Goal: Information Seeking & Learning: Find specific fact

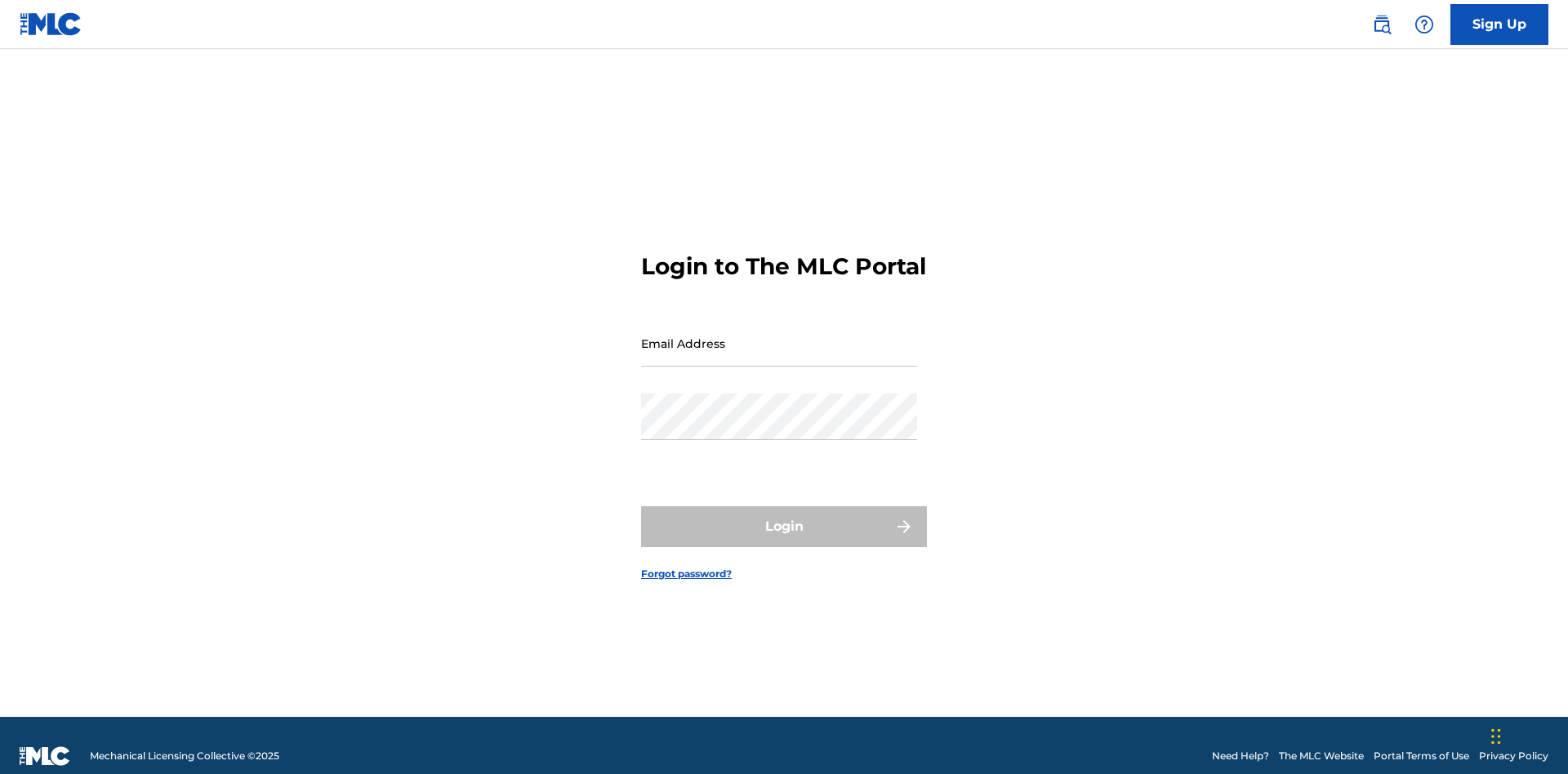
scroll to position [21, 0]
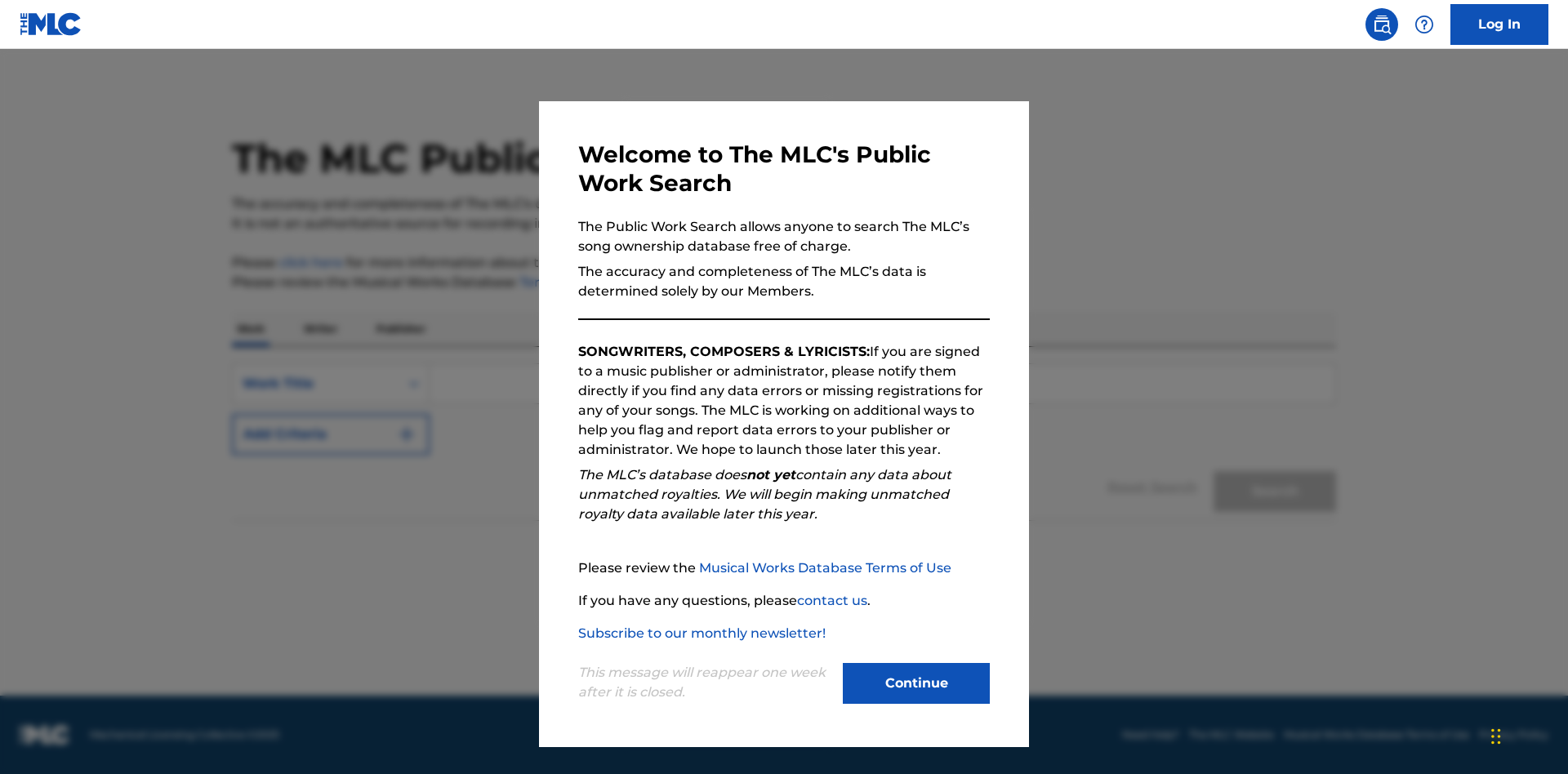
click at [916, 683] on button "Continue" at bounding box center [916, 683] width 147 height 41
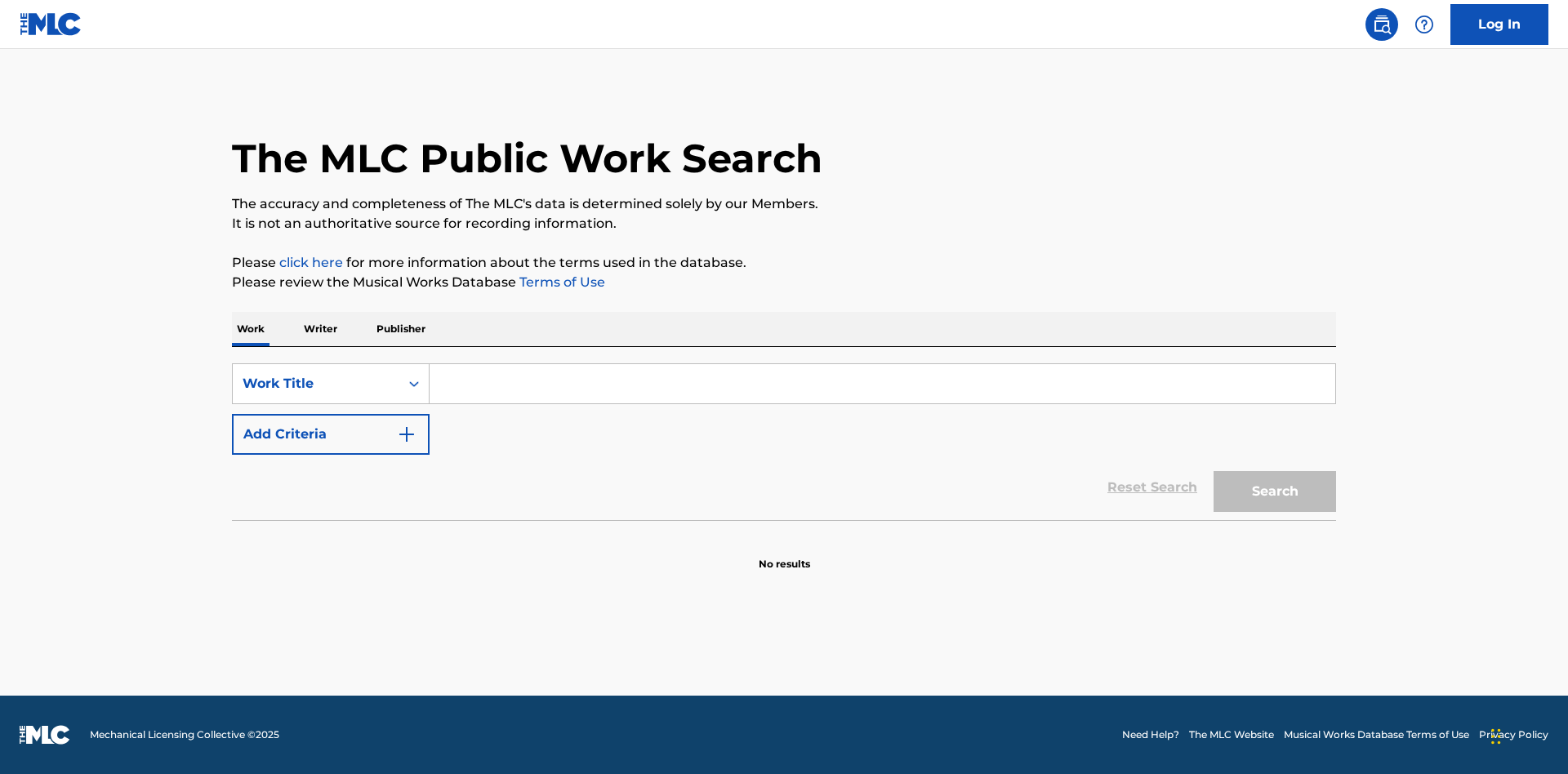
click at [331, 434] on button "Add Criteria" at bounding box center [330, 434] width 198 height 41
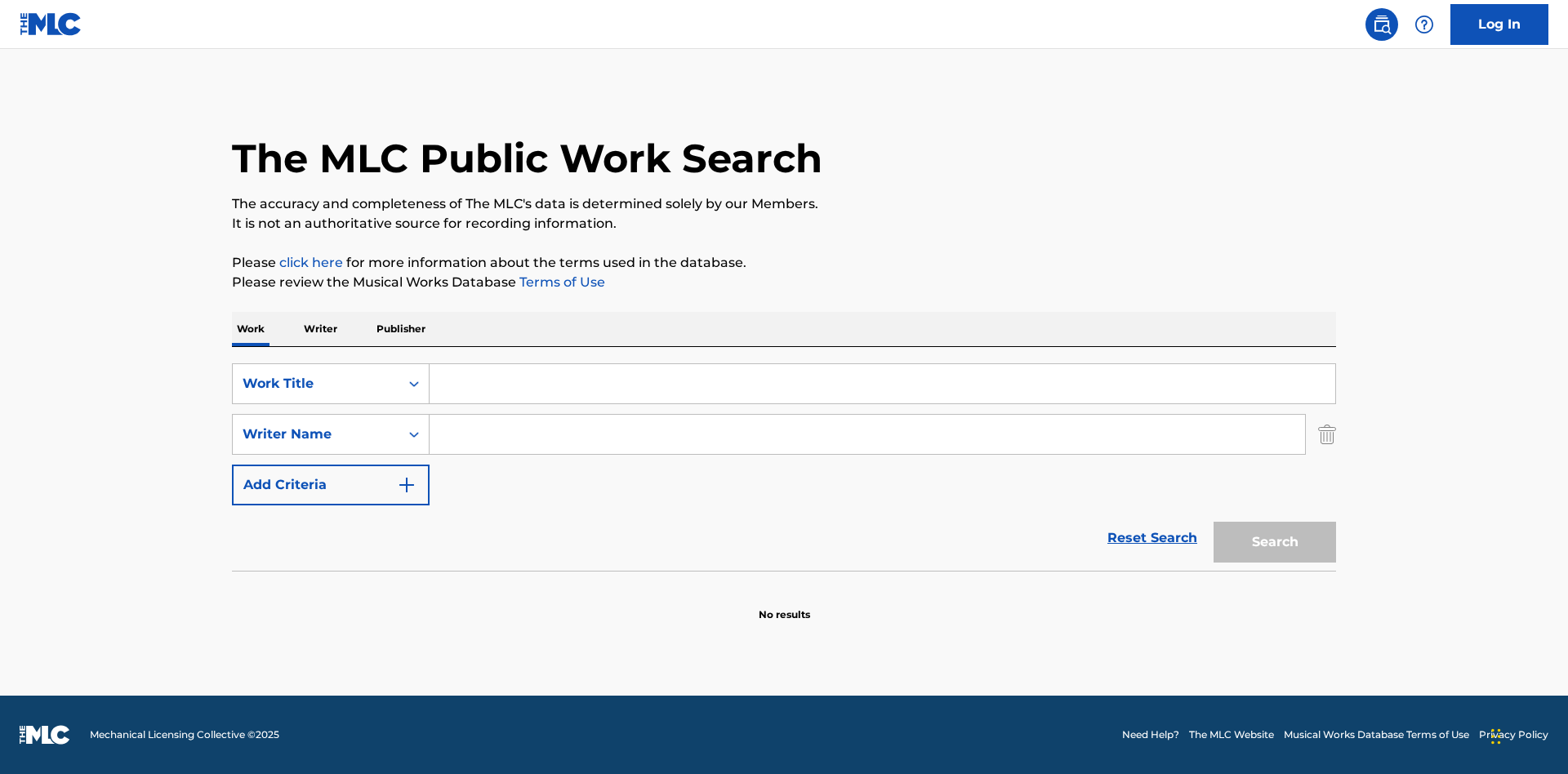
click at [331, 485] on button "Add Criteria" at bounding box center [330, 485] width 198 height 41
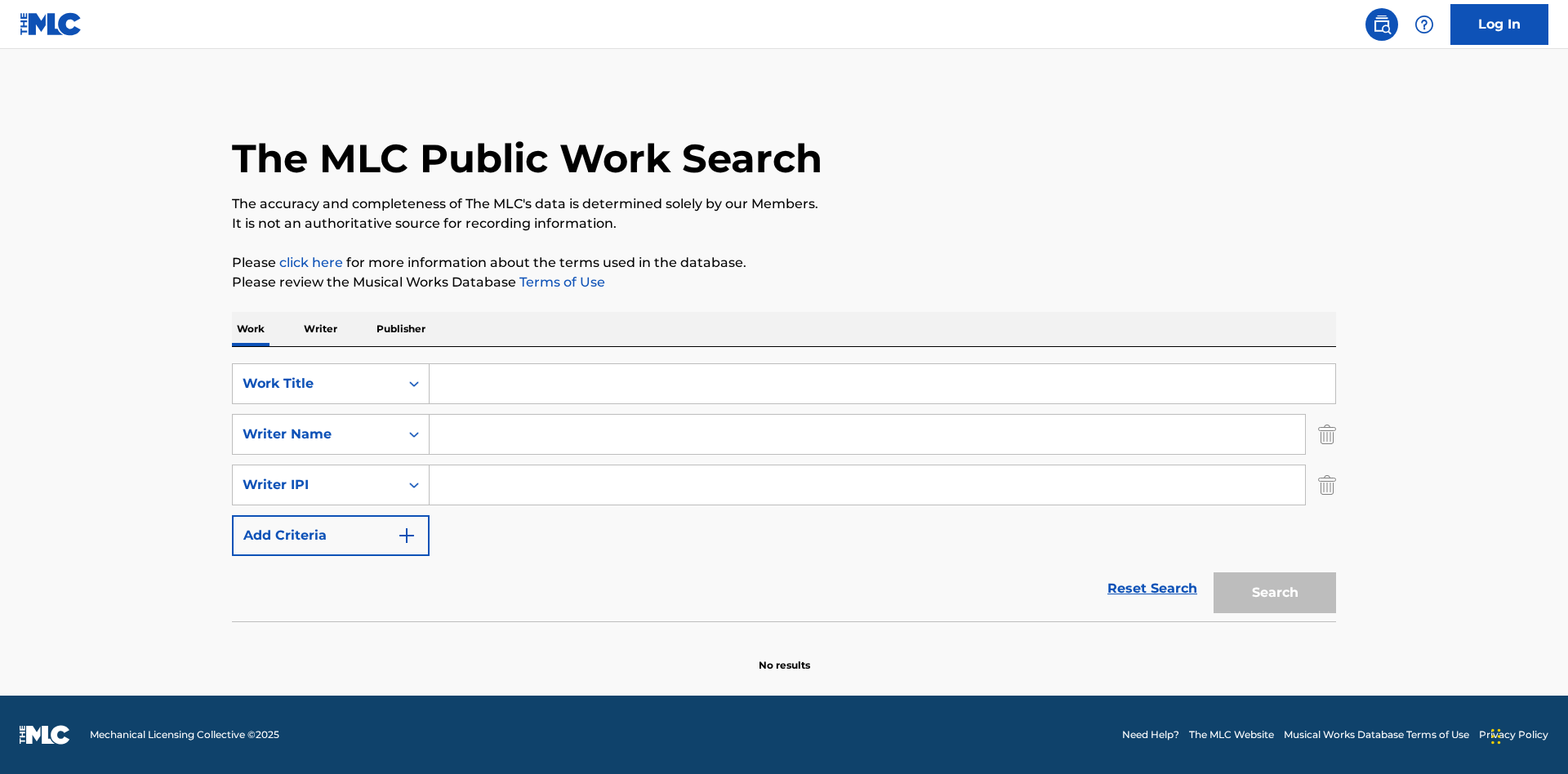
click at [331, 536] on button "Add Criteria" at bounding box center [330, 535] width 198 height 41
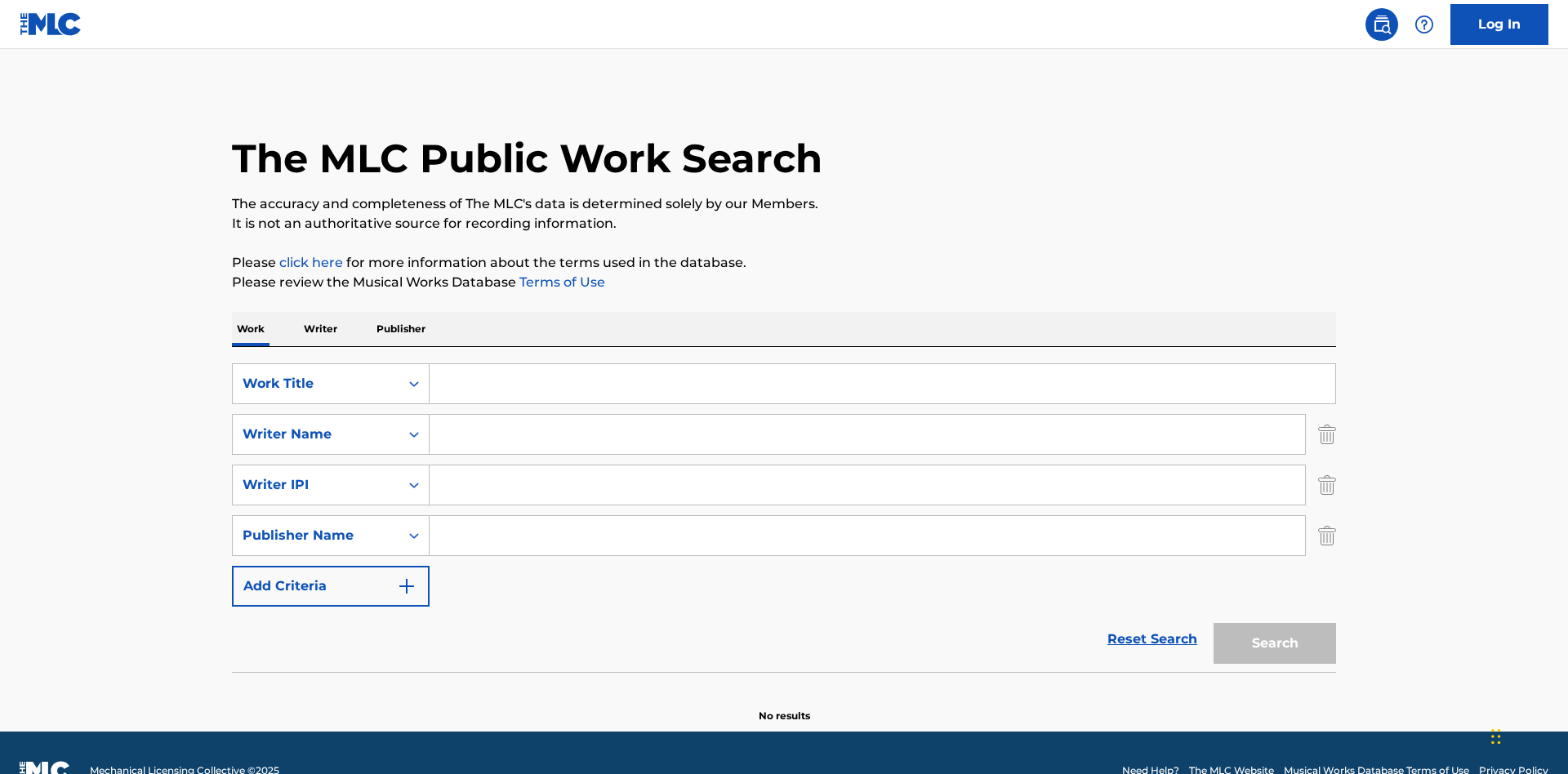
click at [331, 566] on button "Add Criteria" at bounding box center [330, 586] width 198 height 41
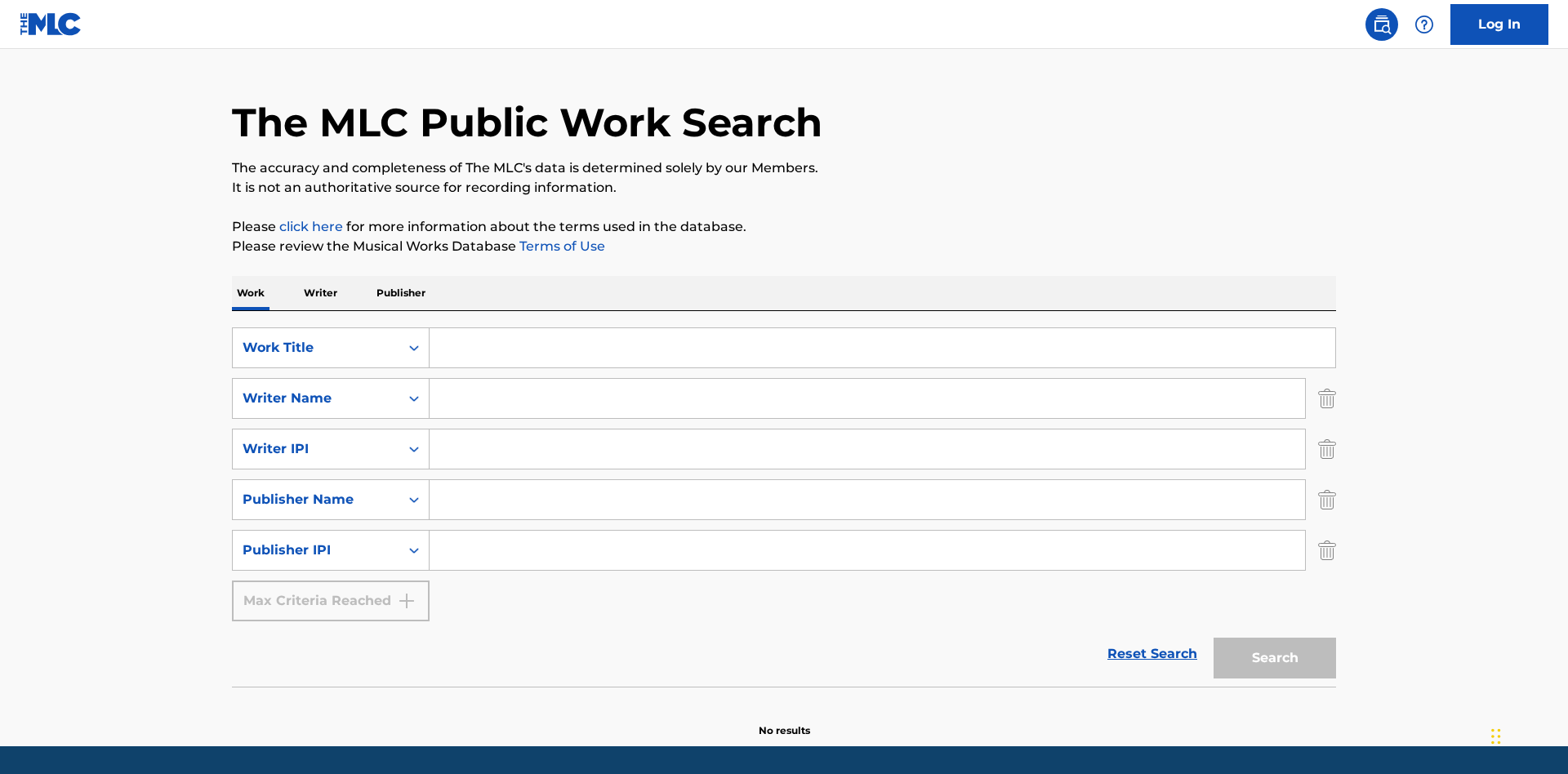
scroll to position [87, 0]
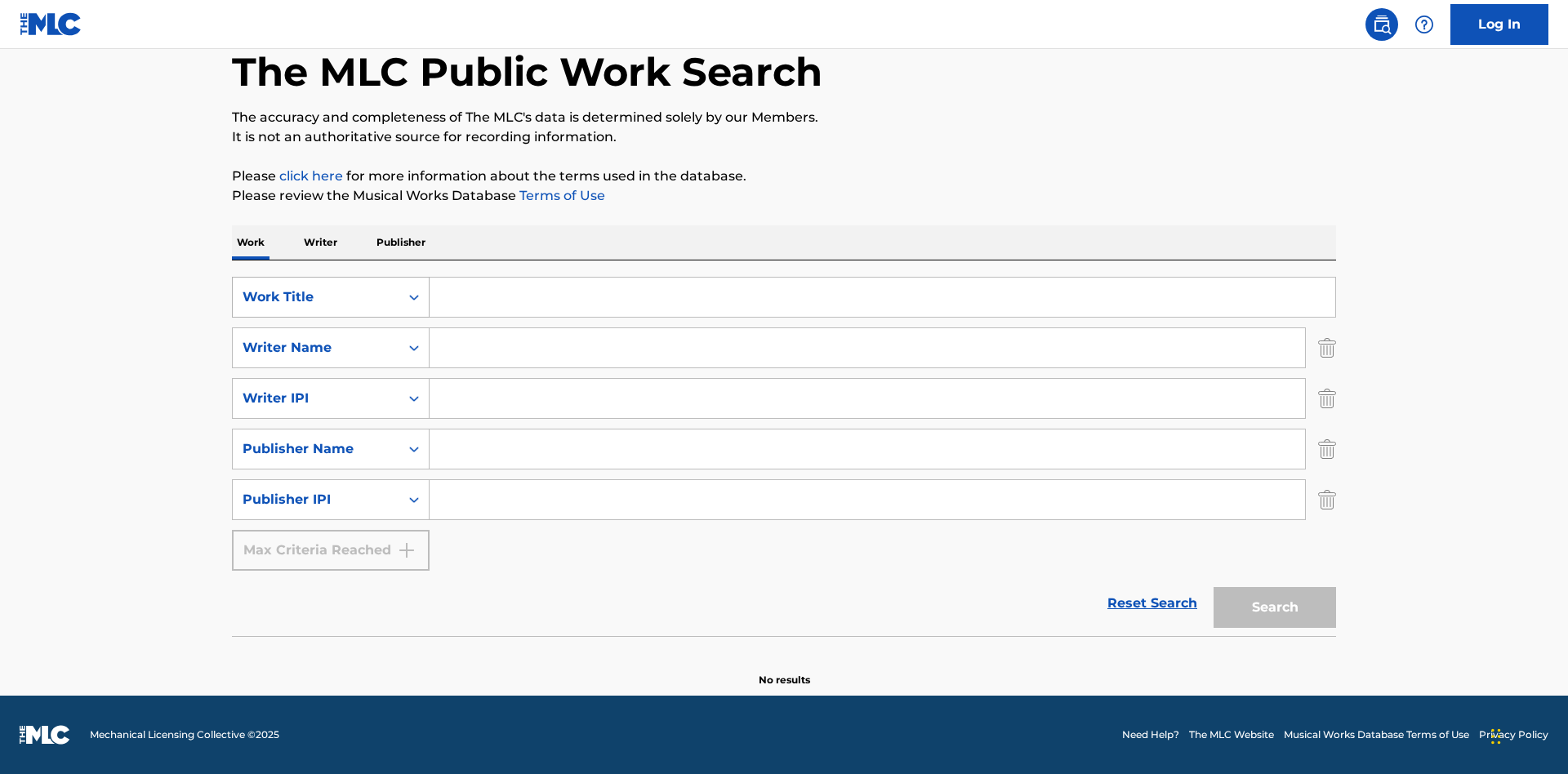
click at [316, 298] on div "Work Title" at bounding box center [316, 297] width 147 height 20
click at [331, 338] on div "ISWC" at bounding box center [330, 338] width 196 height 41
click at [316, 348] on div "Writer Name" at bounding box center [316, 347] width 147 height 20
click at [331, 388] on div "MLC Publisher Number" at bounding box center [330, 388] width 196 height 41
click at [316, 399] on div "Writer IPI" at bounding box center [316, 398] width 147 height 20
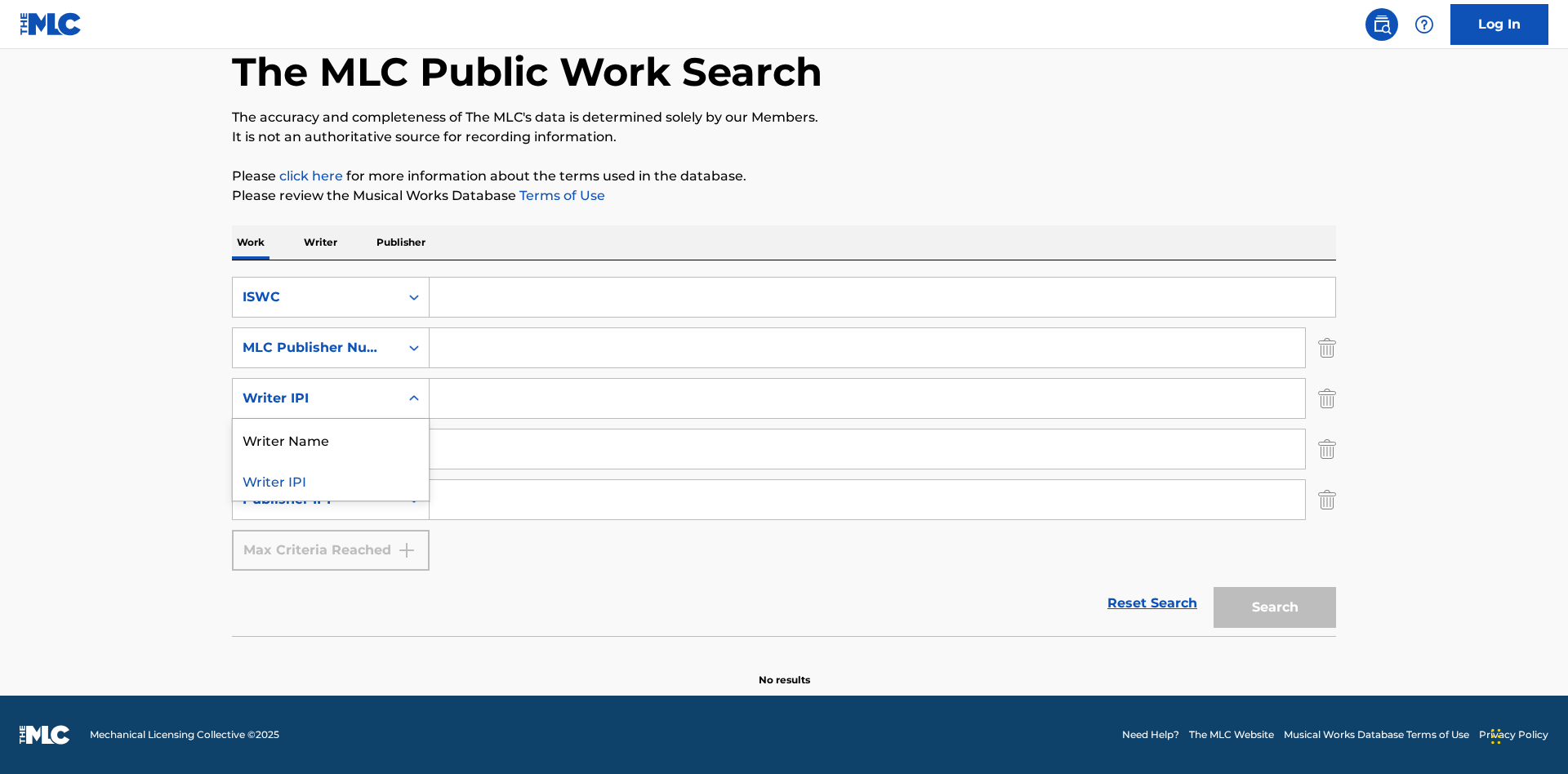
click at [331, 440] on div "Writer Name" at bounding box center [330, 439] width 196 height 41
click at [316, 450] on div "Publisher Name" at bounding box center [316, 450] width 147 height 20
click at [331, 491] on div "Writer IPI" at bounding box center [330, 490] width 196 height 41
click at [316, 500] on div "Publisher IPI" at bounding box center [316, 500] width 147 height 20
click at [331, 541] on div "Publisher Name" at bounding box center [330, 540] width 196 height 41
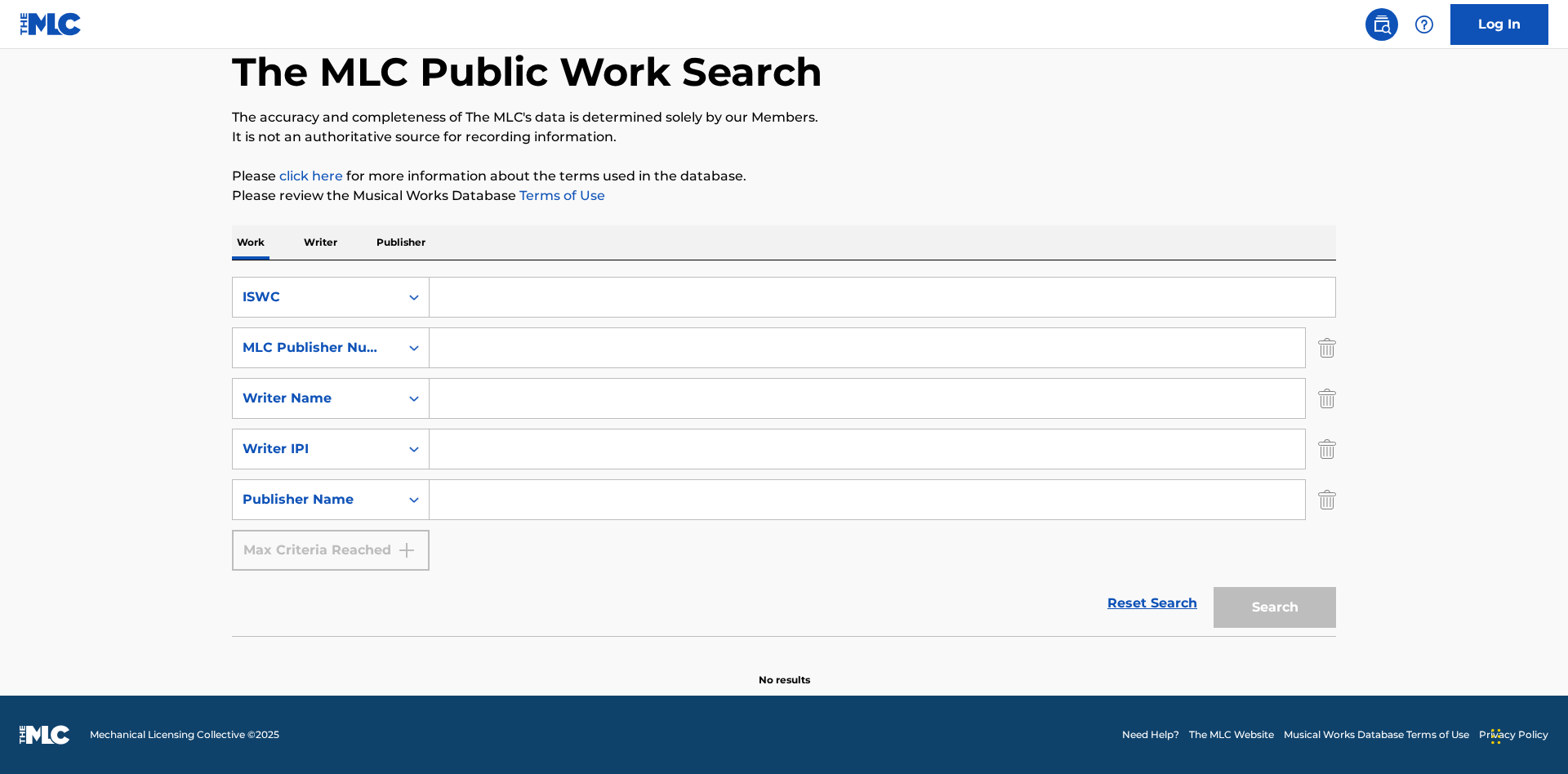
click at [882, 298] on input "Search Form" at bounding box center [882, 297] width 906 height 39
type input "T-917.105.8"
click at [868, 348] on input "Search Form" at bounding box center [868, 347] width 876 height 39
type input "P06967"
click at [868, 399] on input "Search Form" at bounding box center [868, 398] width 876 height 39
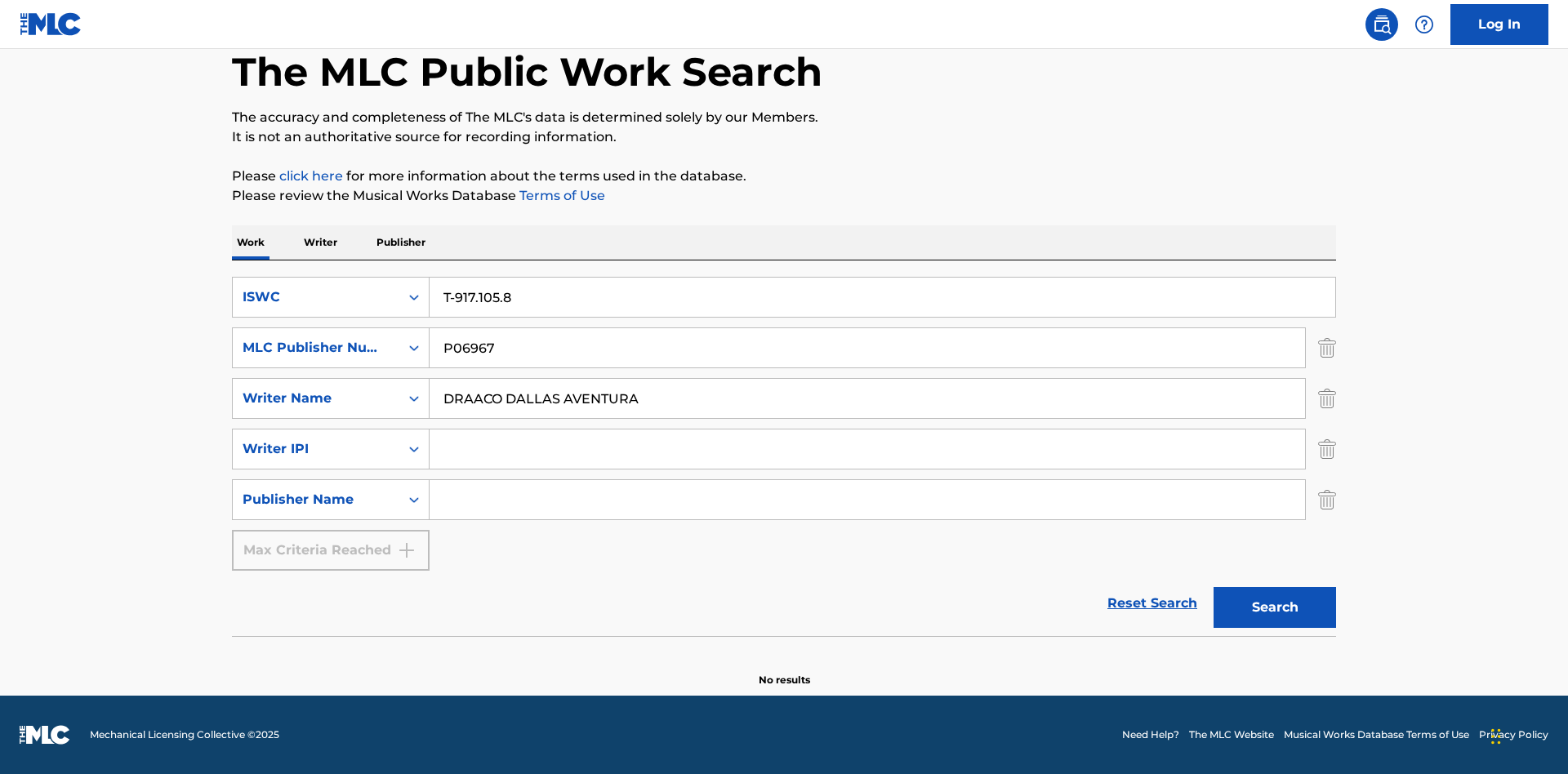
type input "DRAACO DALLAS AVENTURA"
click at [868, 450] on input "Search Form" at bounding box center [868, 449] width 876 height 39
type input "00766422818"
click at [868, 500] on input "Search Form" at bounding box center [868, 499] width 876 height 39
type input "DRAACO AVENTURA PUB DESIGNEE"
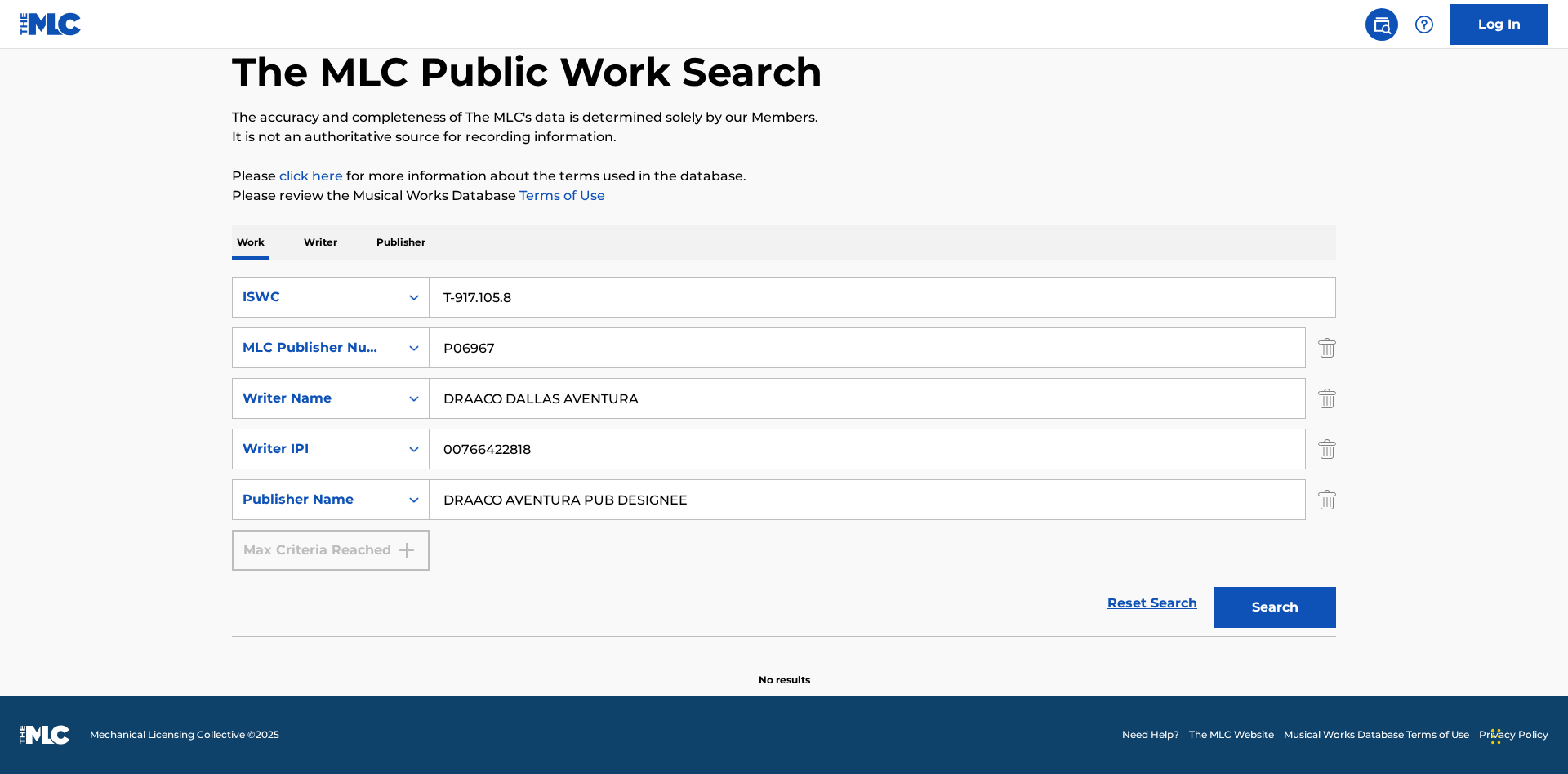
click at [1275, 608] on button "Search" at bounding box center [1275, 607] width 122 height 41
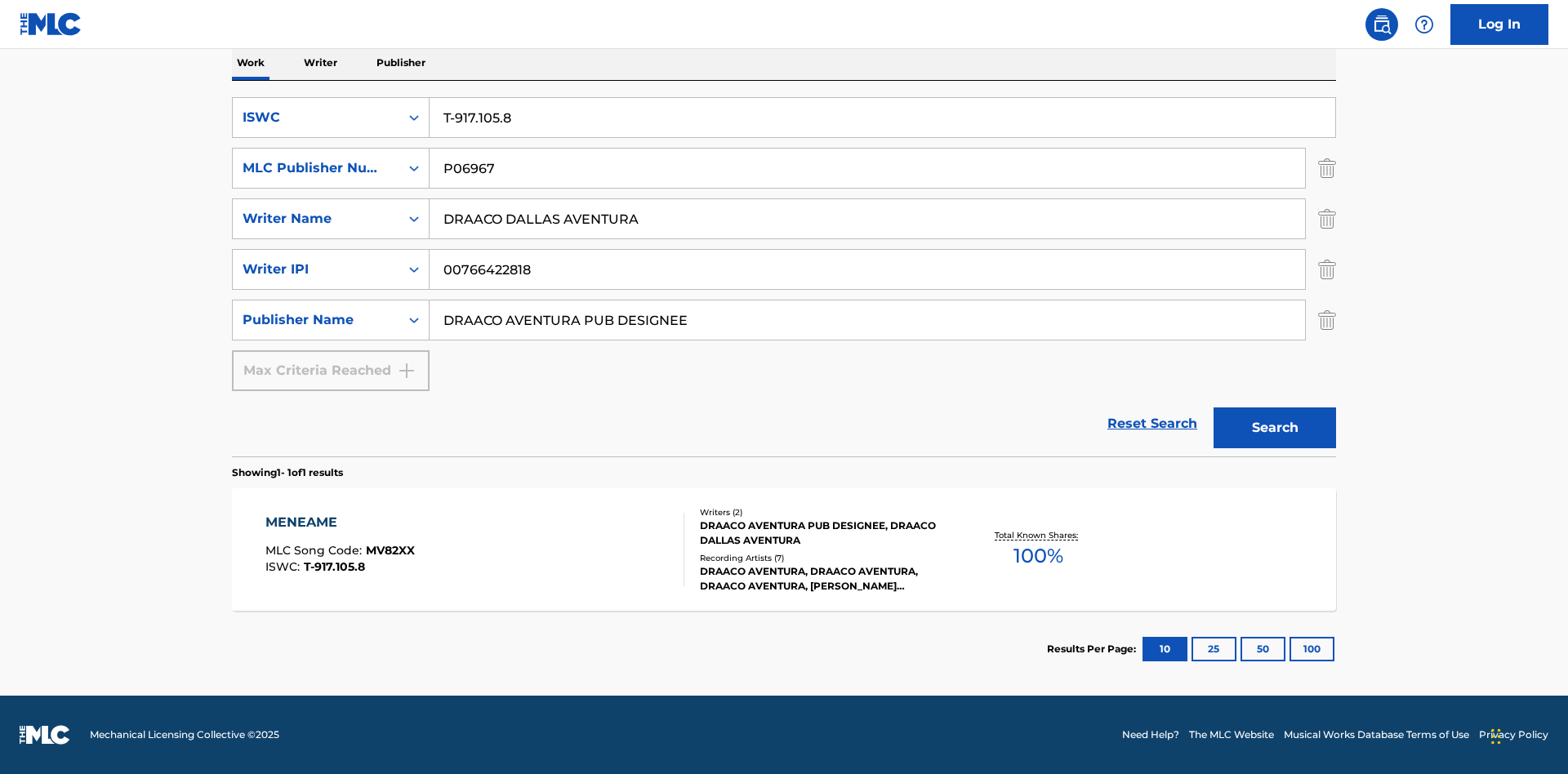
click at [1290, 649] on button "100" at bounding box center [1312, 650] width 45 height 25
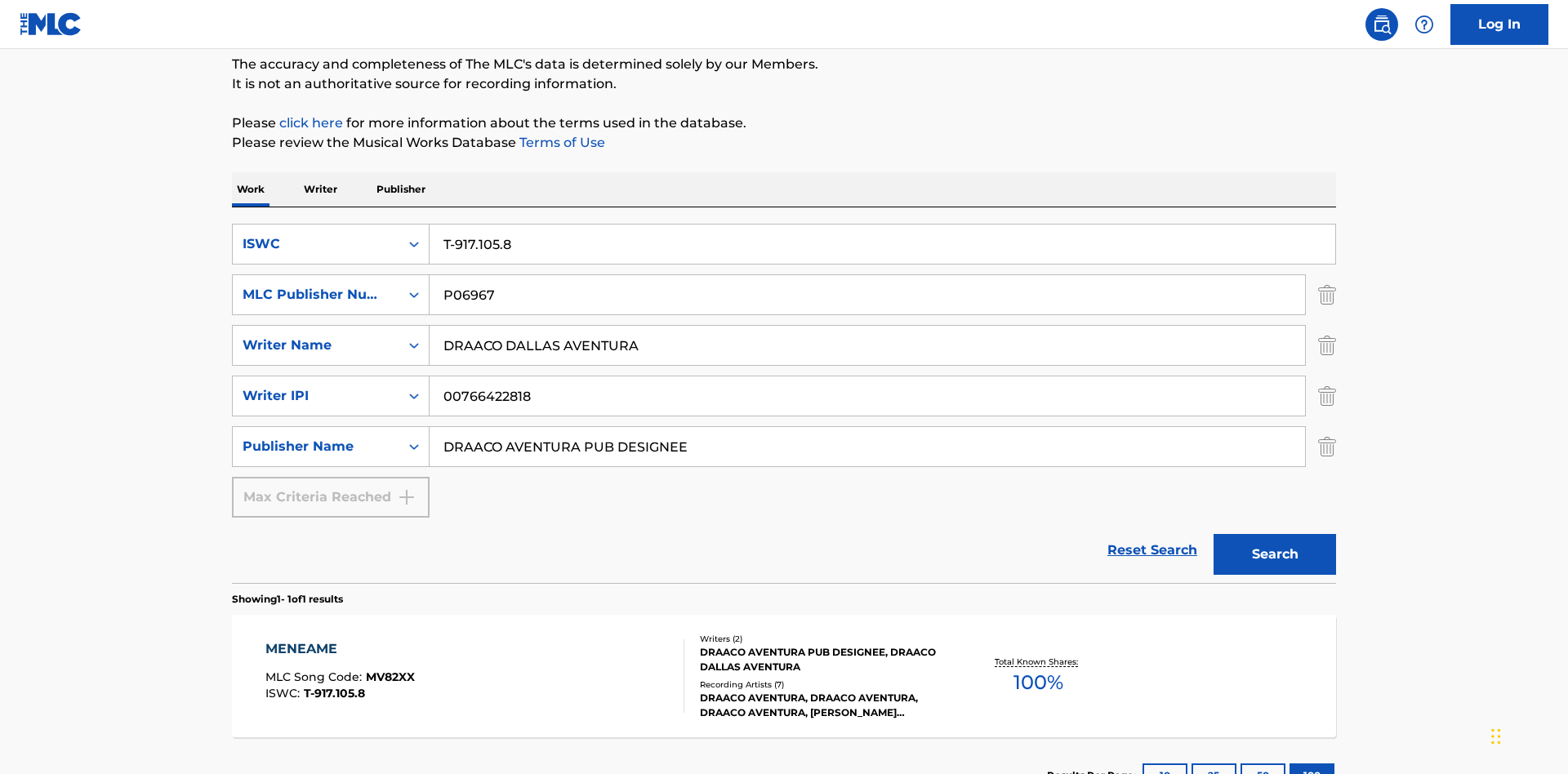
scroll to position [266, 0]
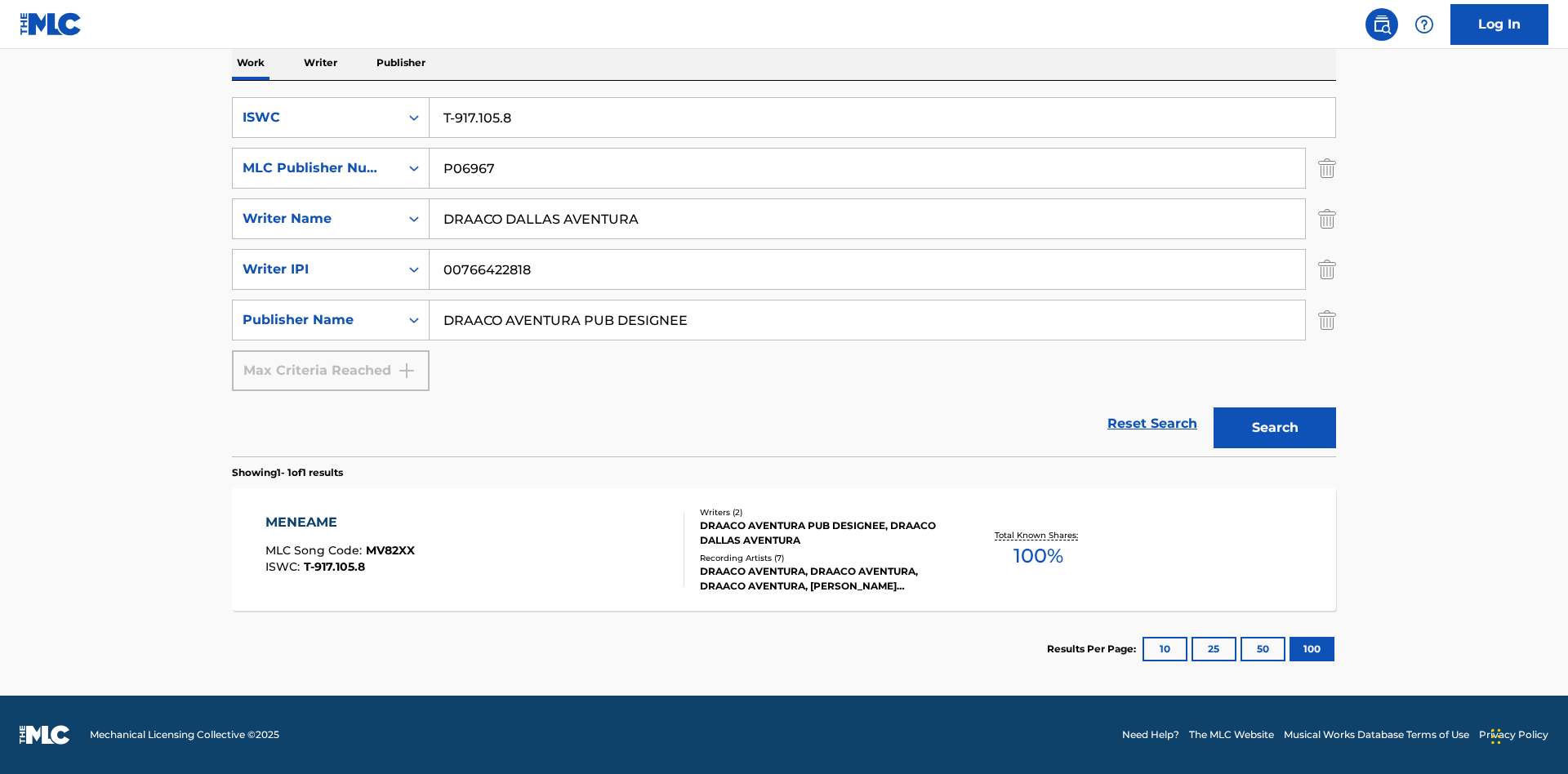
click at [339, 523] on div "MENEAME" at bounding box center [340, 523] width 150 height 20
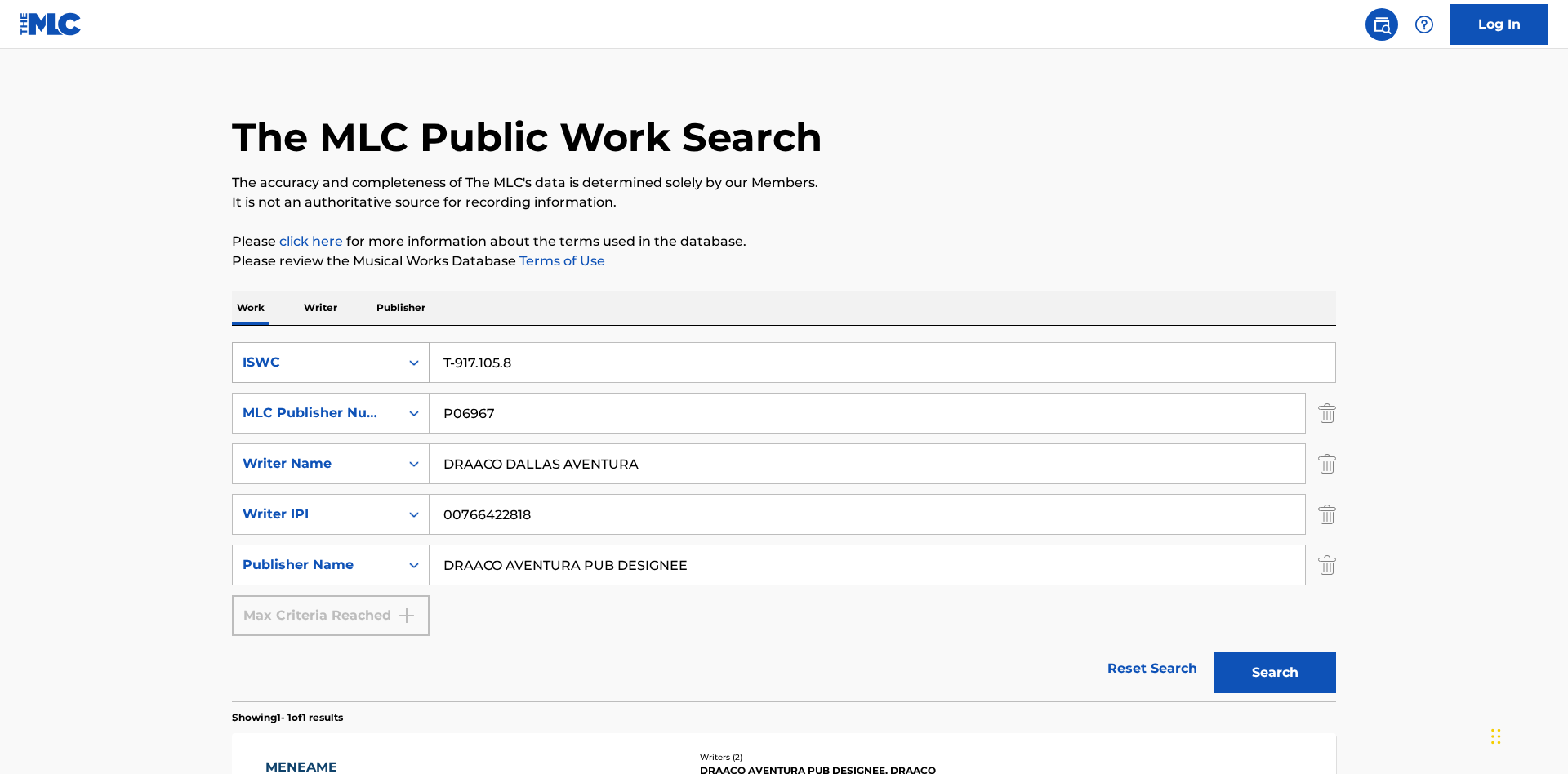
click at [316, 353] on div "ISWC" at bounding box center [316, 363] width 147 height 20
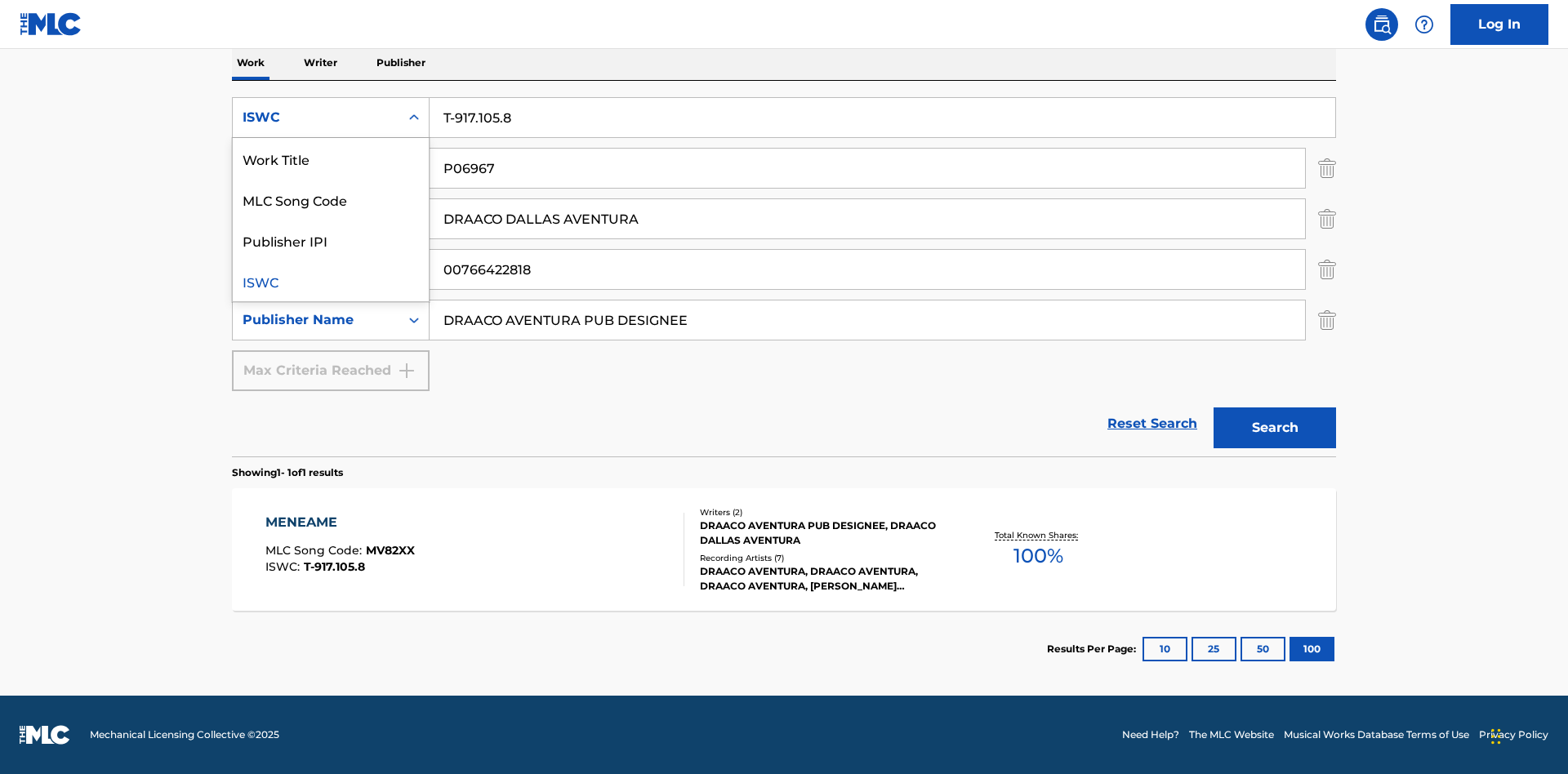
click at [331, 199] on div "MLC Song Code" at bounding box center [330, 199] width 196 height 41
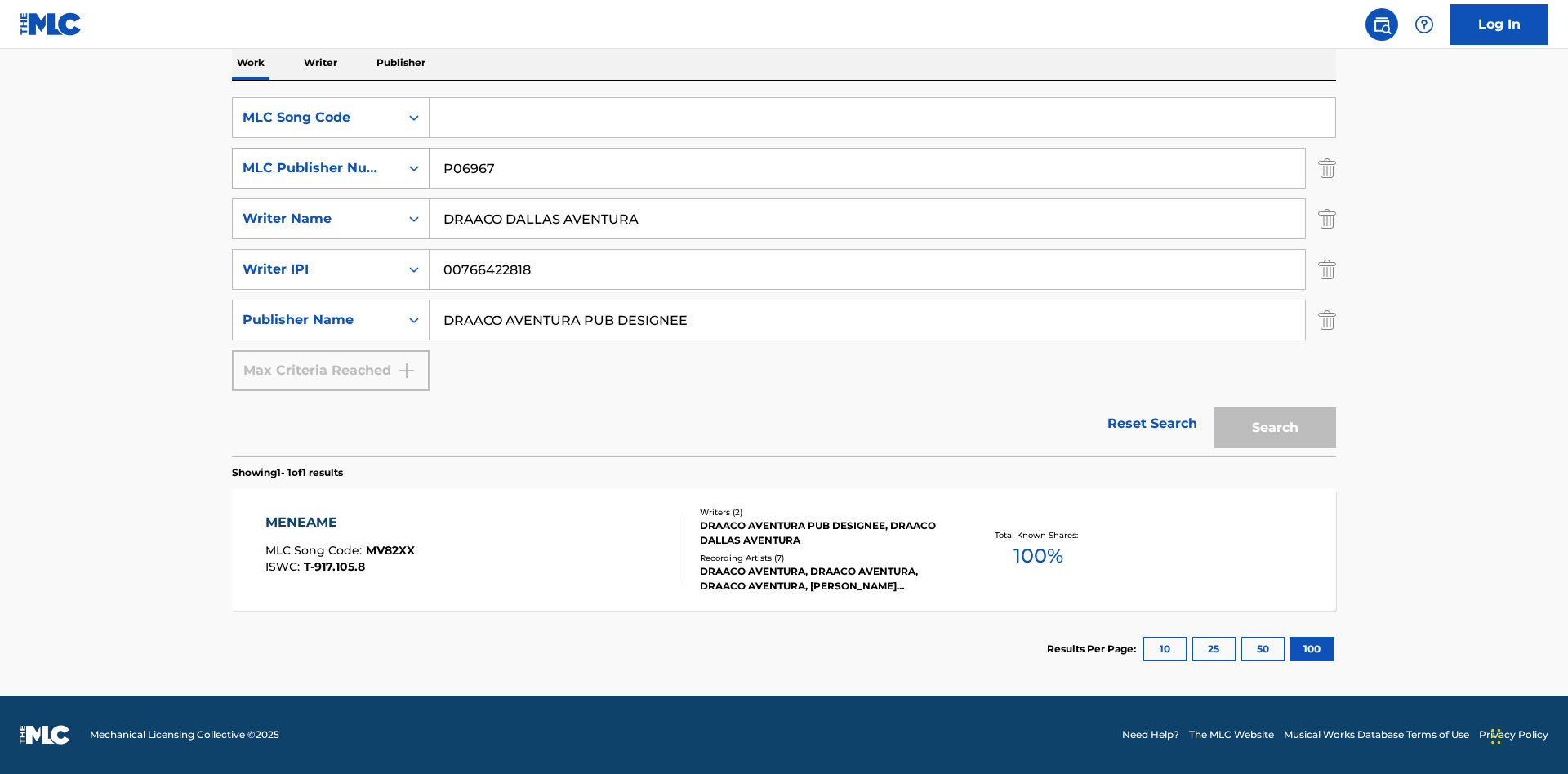
click at [316, 168] on div "MLC Publisher Number" at bounding box center [316, 168] width 147 height 20
click at [331, 209] on div "Publisher IPI" at bounding box center [330, 209] width 196 height 41
click at [882, 117] on input "Search Form" at bounding box center [882, 117] width 906 height 39
type input "MV82XX"
click at [868, 168] on input "Search Form" at bounding box center [868, 168] width 876 height 39
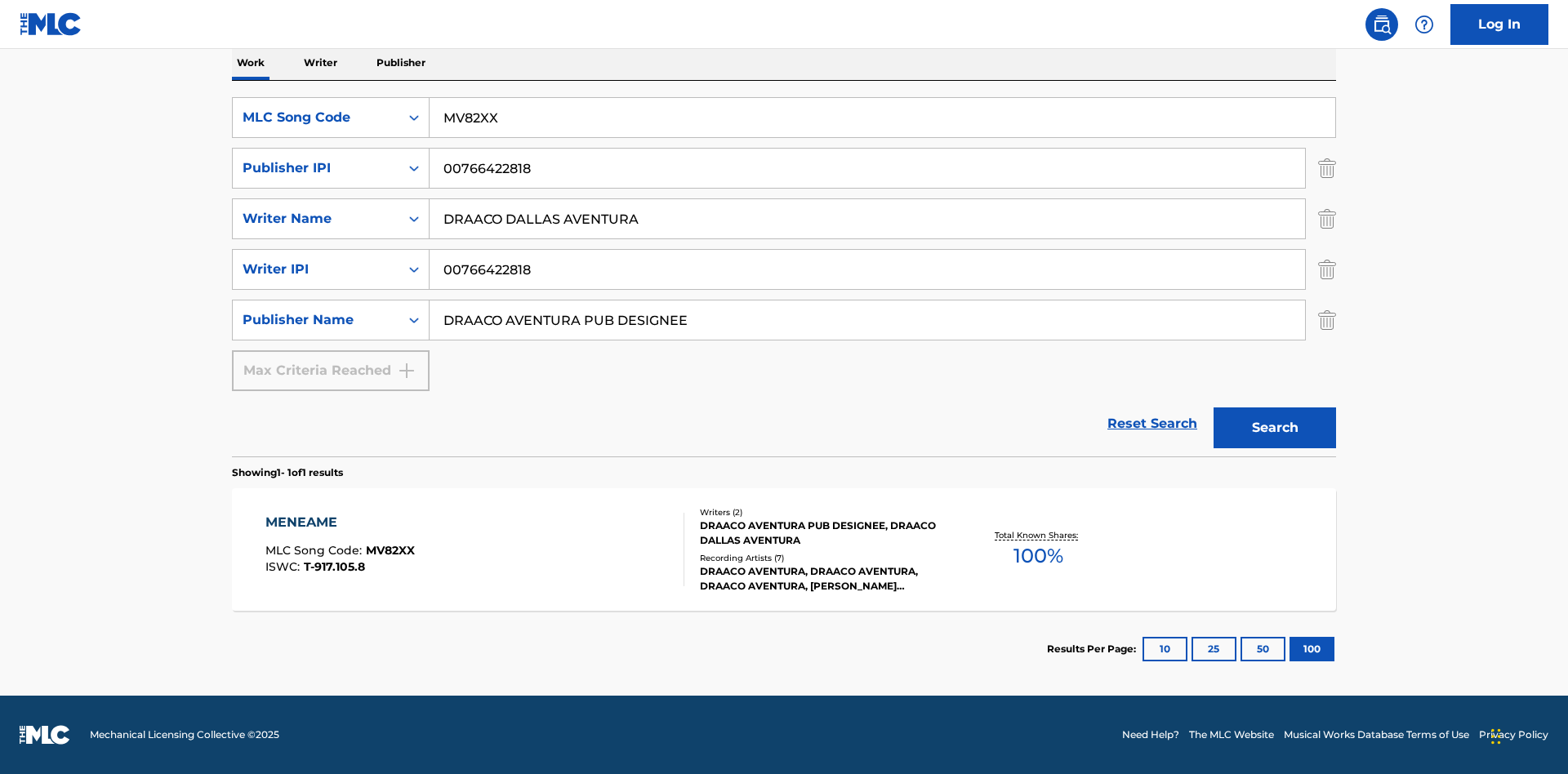
type input "00766422818"
click at [1275, 429] on button "Search" at bounding box center [1275, 428] width 122 height 41
click at [339, 523] on div "MENEAME" at bounding box center [340, 523] width 150 height 20
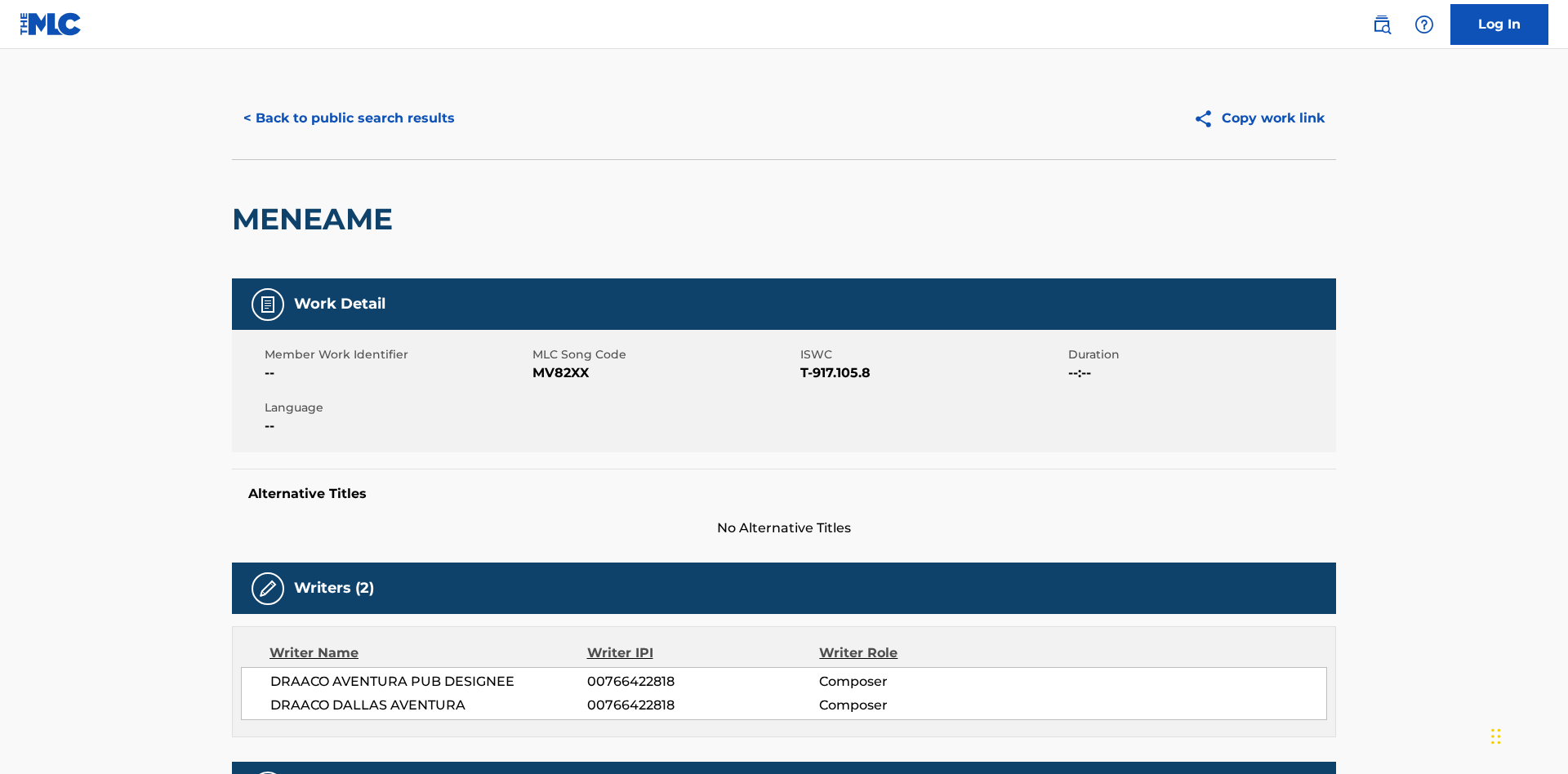
click at [347, 118] on button "< Back to public search results" at bounding box center [349, 118] width 235 height 41
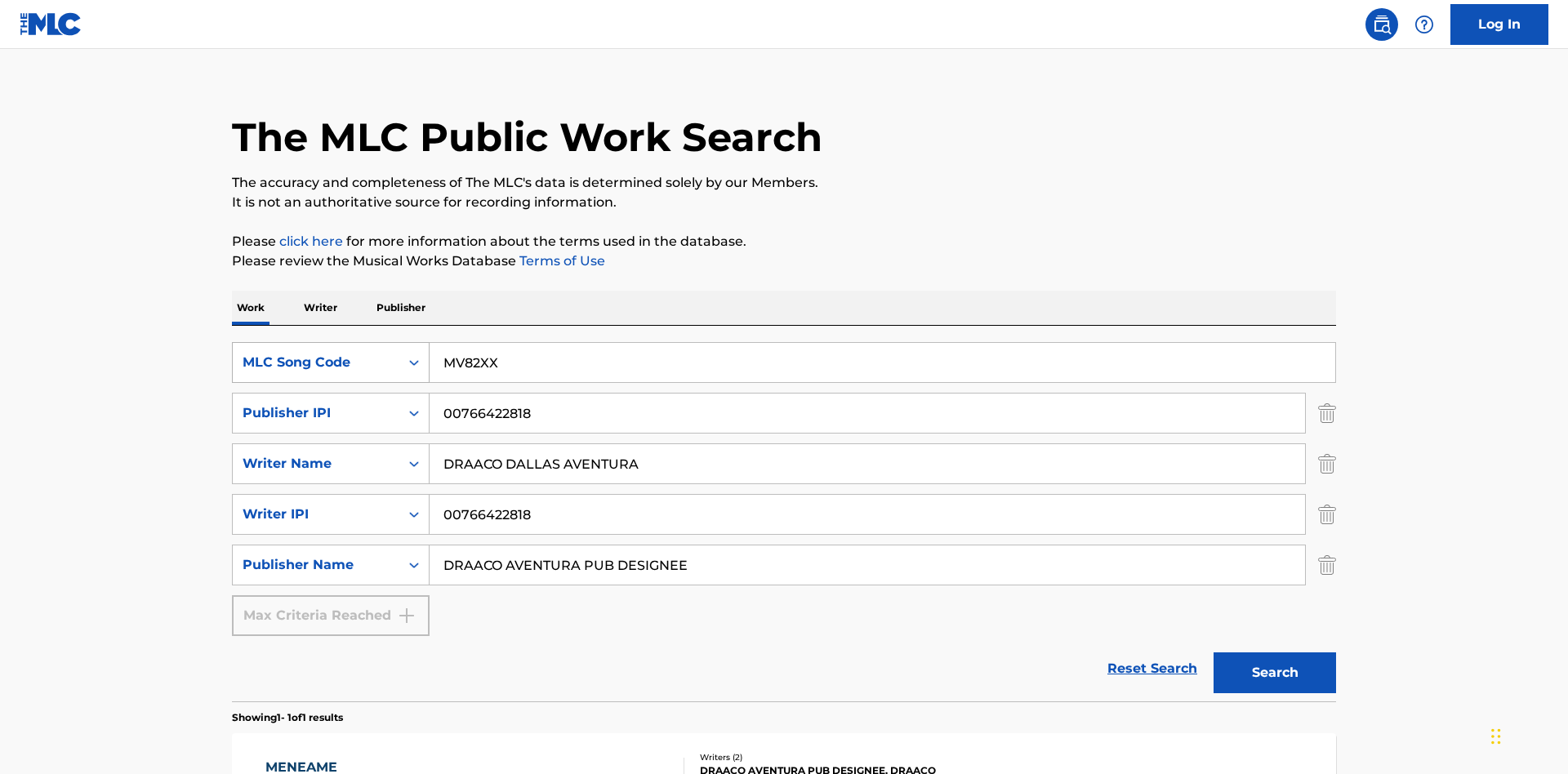
click at [316, 353] on div "MLC Song Code" at bounding box center [316, 363] width 147 height 20
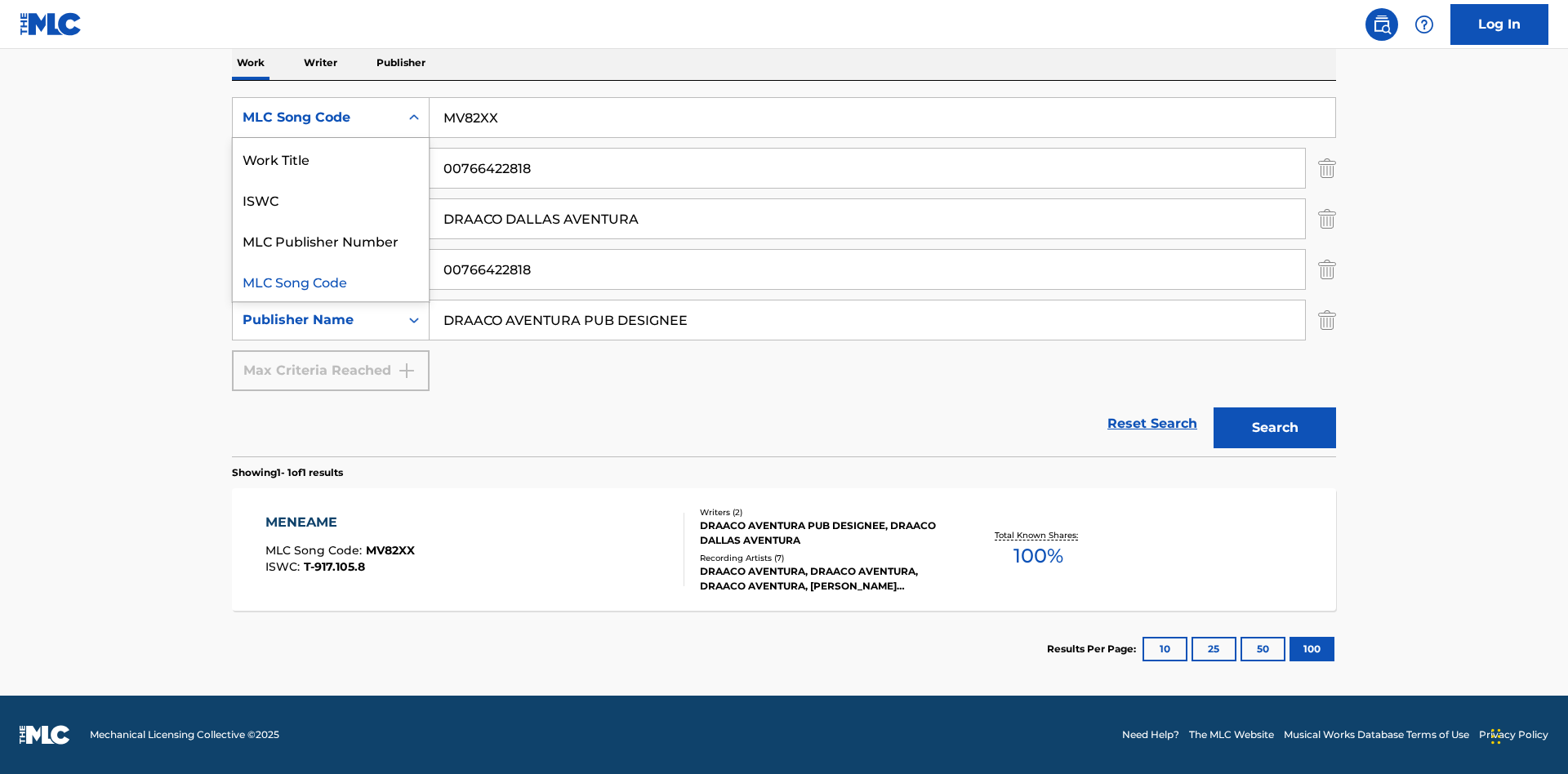
click at [331, 158] on div "Work Title" at bounding box center [330, 158] width 196 height 41
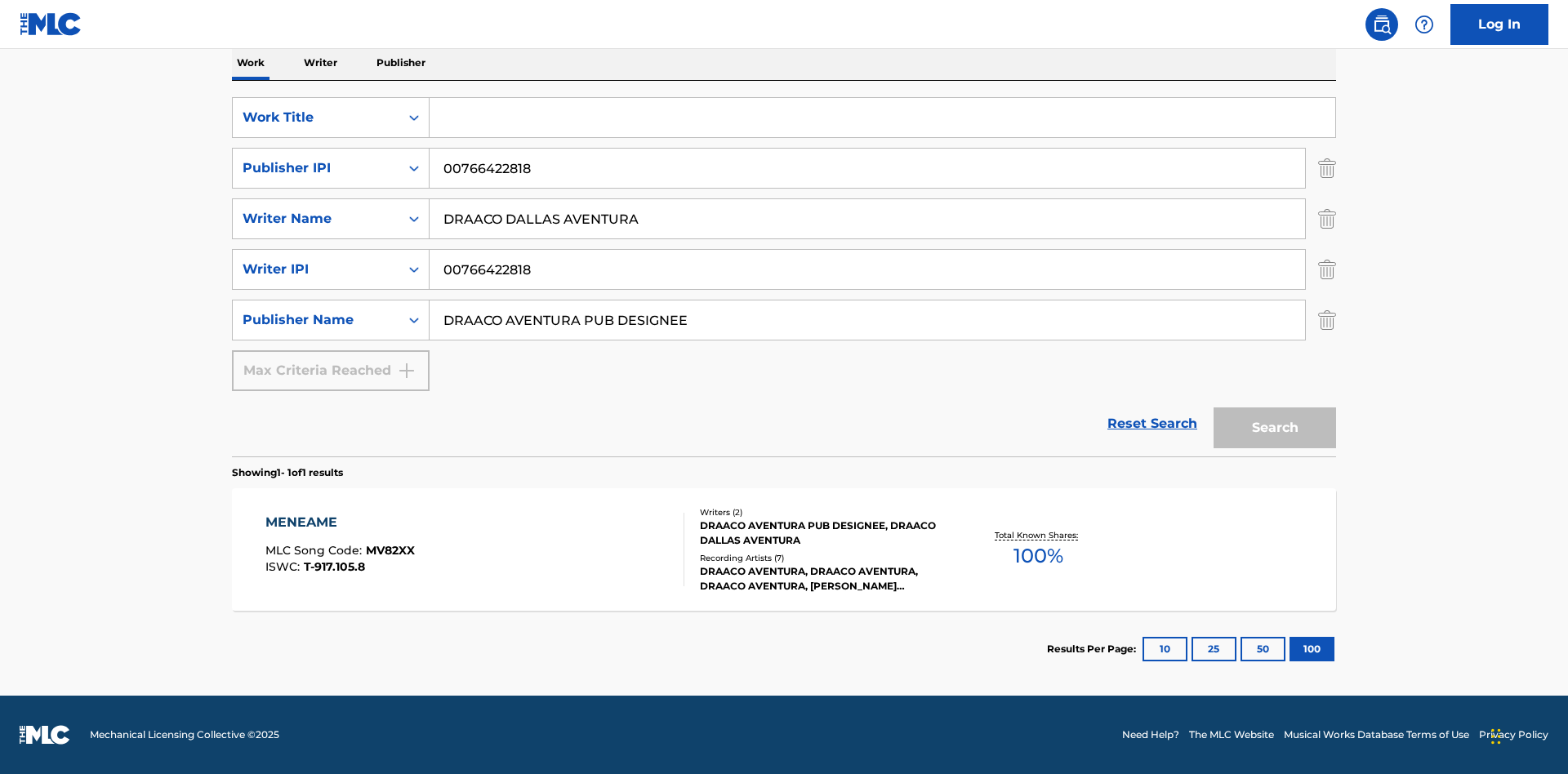
click at [882, 117] on input "Search Form" at bounding box center [882, 117] width 906 height 39
type input "MENEAME"
click at [1275, 429] on button "Search" at bounding box center [1275, 428] width 122 height 41
